Goal: Task Accomplishment & Management: Manage account settings

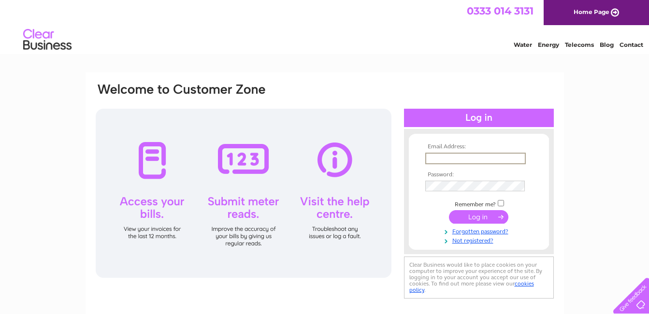
click at [467, 157] on input "text" at bounding box center [476, 159] width 101 height 12
type input "lochsidearran@yahoo.com"
click at [478, 219] on input "submit" at bounding box center [478, 216] width 59 height 14
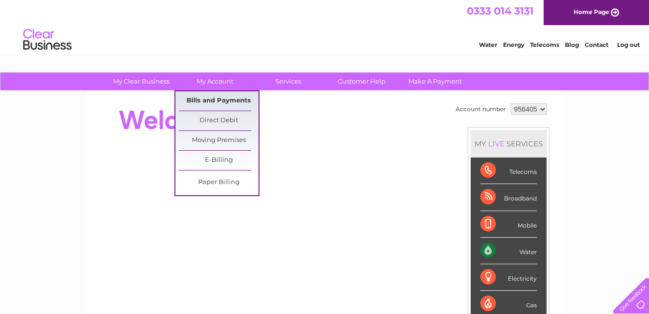
click at [222, 103] on link "Bills and Payments" at bounding box center [219, 100] width 80 height 19
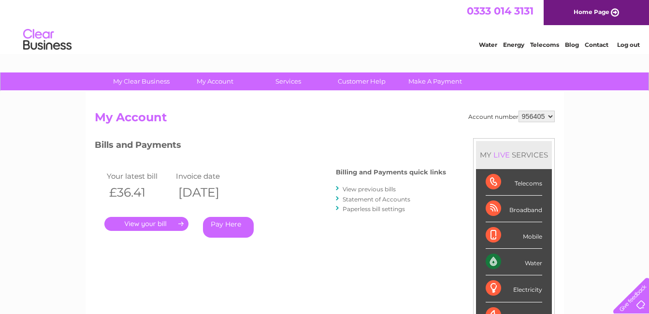
click at [160, 227] on link "." at bounding box center [146, 224] width 84 height 14
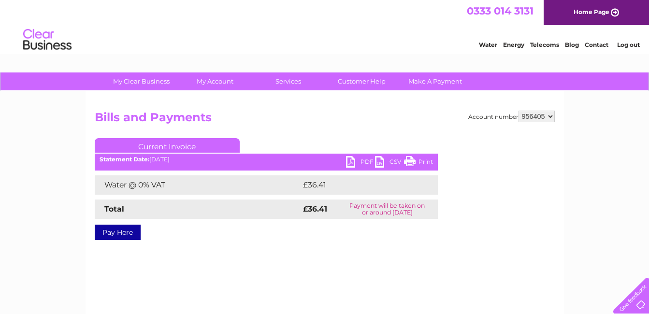
click at [366, 165] on link "PDF" at bounding box center [360, 163] width 29 height 14
click at [629, 46] on link "Log out" at bounding box center [628, 44] width 23 height 7
